Goal: Check status: Check status

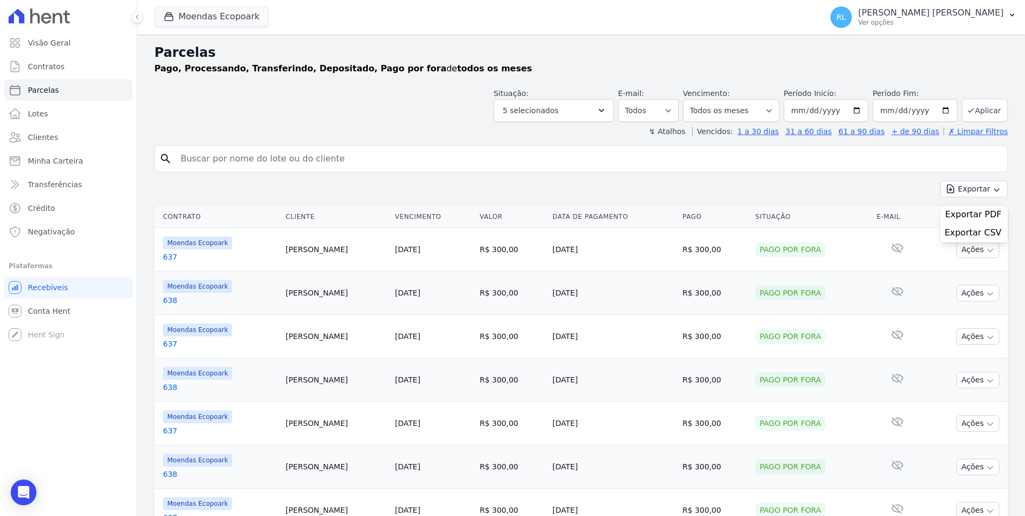
select select
click at [186, 160] on input "search" at bounding box center [588, 158] width 829 height 21
type input "601"
select select
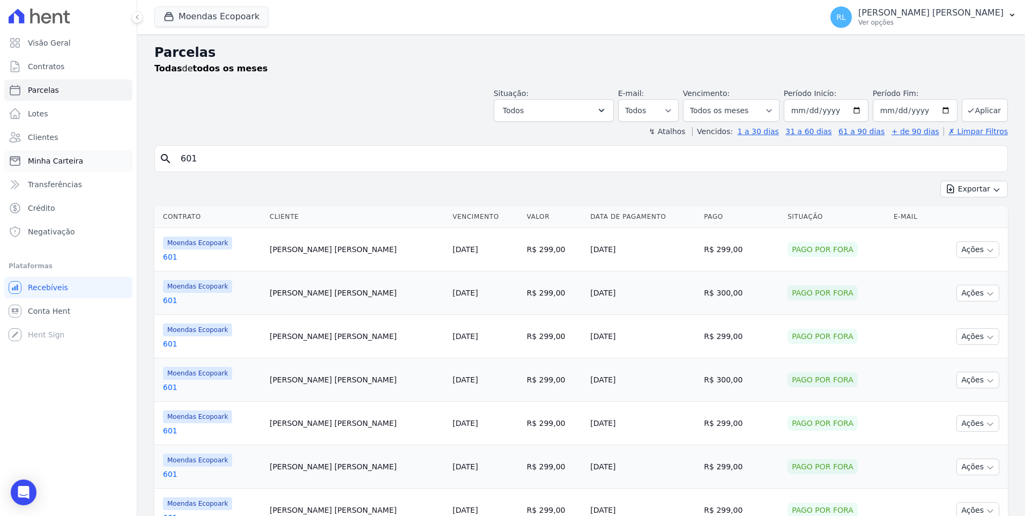
click at [72, 162] on span "Minha Carteira" at bounding box center [55, 160] width 55 height 11
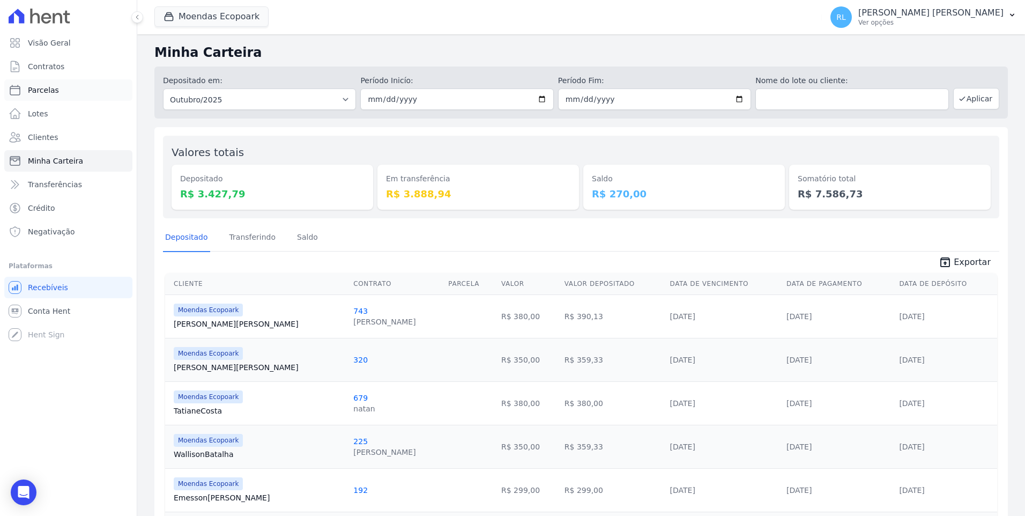
click at [52, 94] on span "Parcelas" at bounding box center [43, 90] width 31 height 11
select select
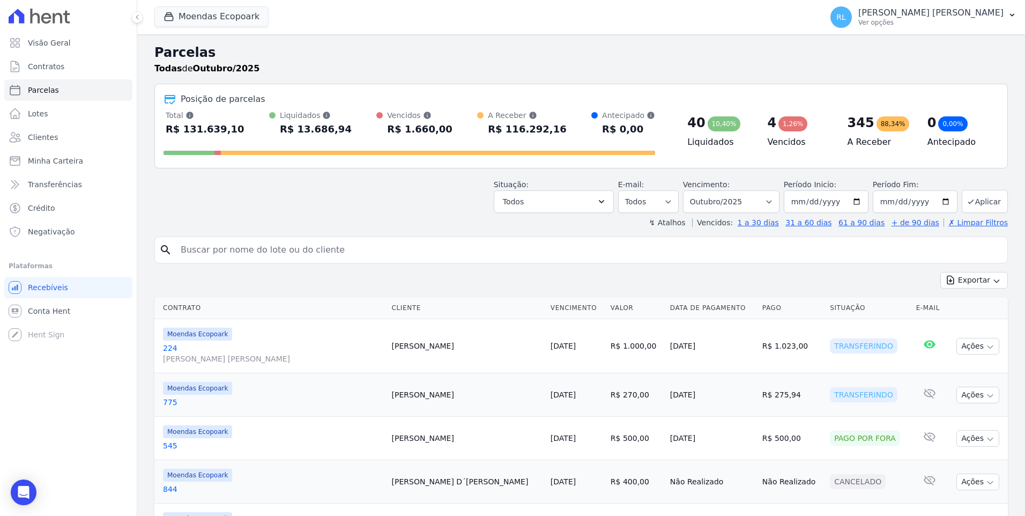
click at [244, 262] on div "search" at bounding box center [580, 249] width 853 height 27
click at [247, 254] on input "search" at bounding box center [588, 249] width 829 height 21
type input "689"
select select
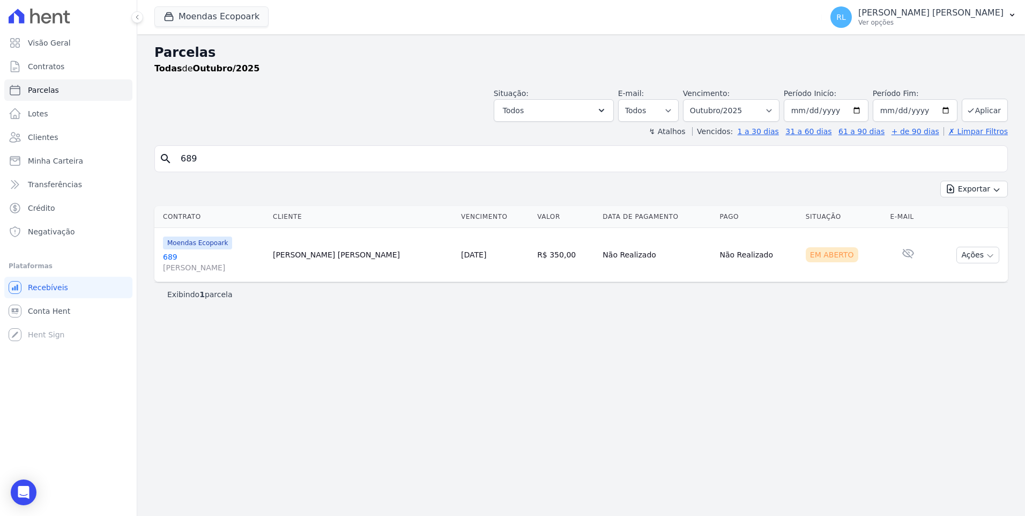
click at [169, 253] on link "689 [PERSON_NAME]" at bounding box center [213, 261] width 101 height 21
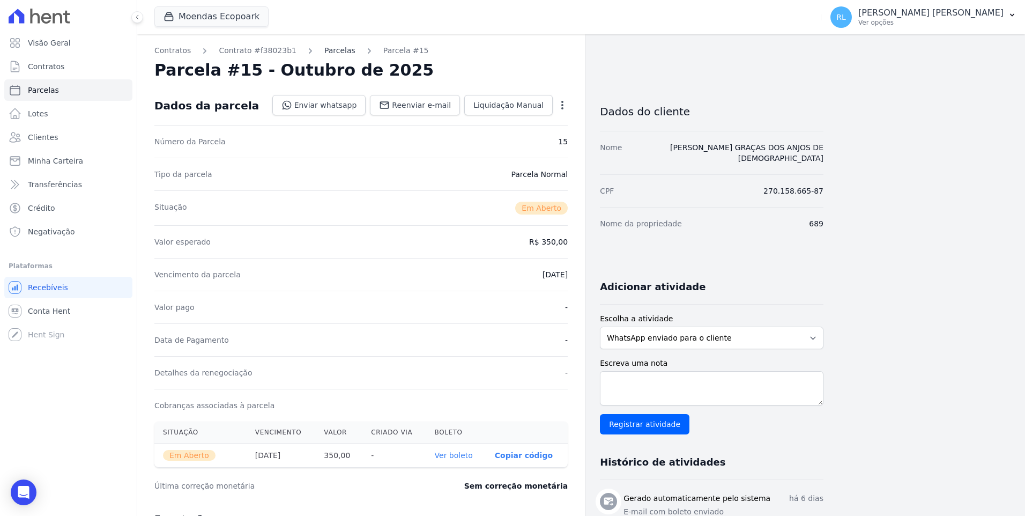
click at [324, 47] on link "Parcelas" at bounding box center [339, 50] width 31 height 11
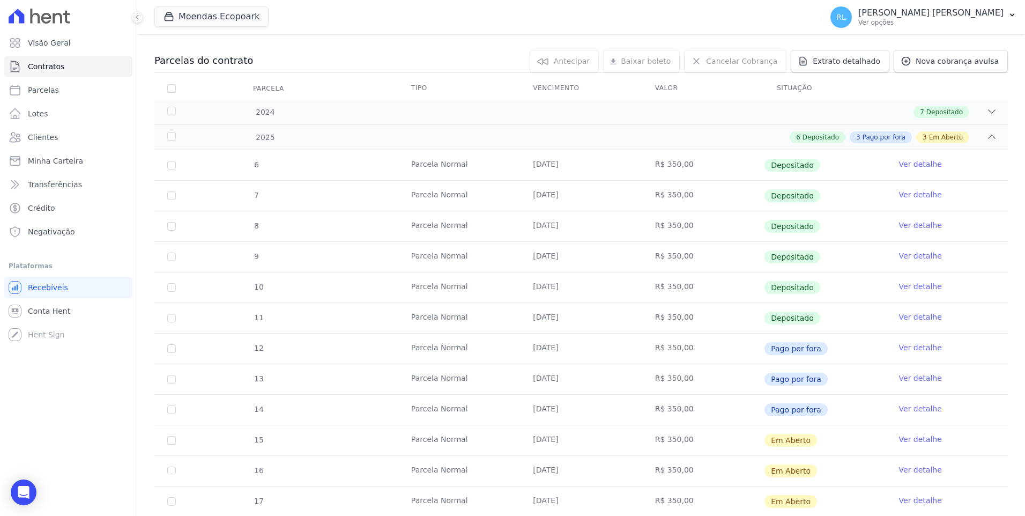
scroll to position [107, 0]
